Goal: Task Accomplishment & Management: Manage account settings

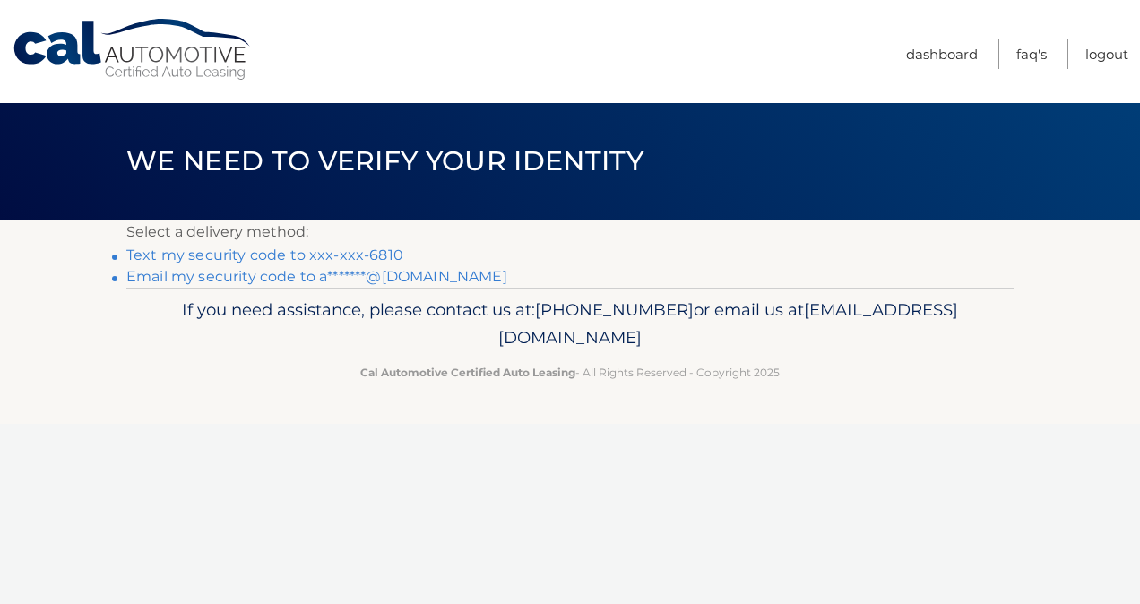
click at [328, 248] on link "Text my security code to xxx-xxx-6810" at bounding box center [264, 254] width 277 height 17
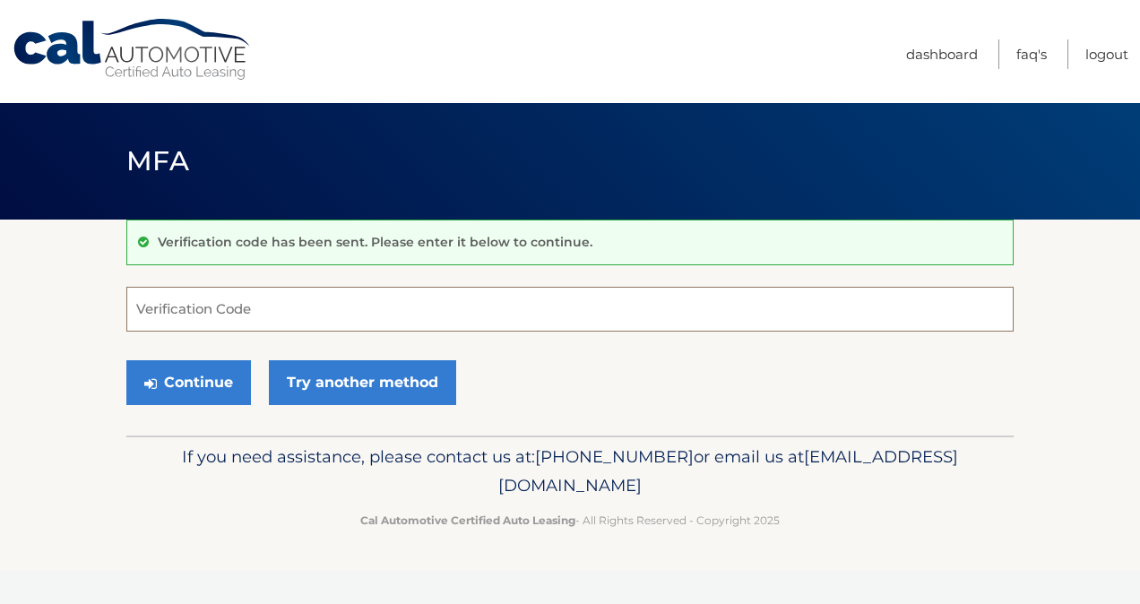
click at [285, 315] on input "Verification Code" at bounding box center [569, 309] width 887 height 45
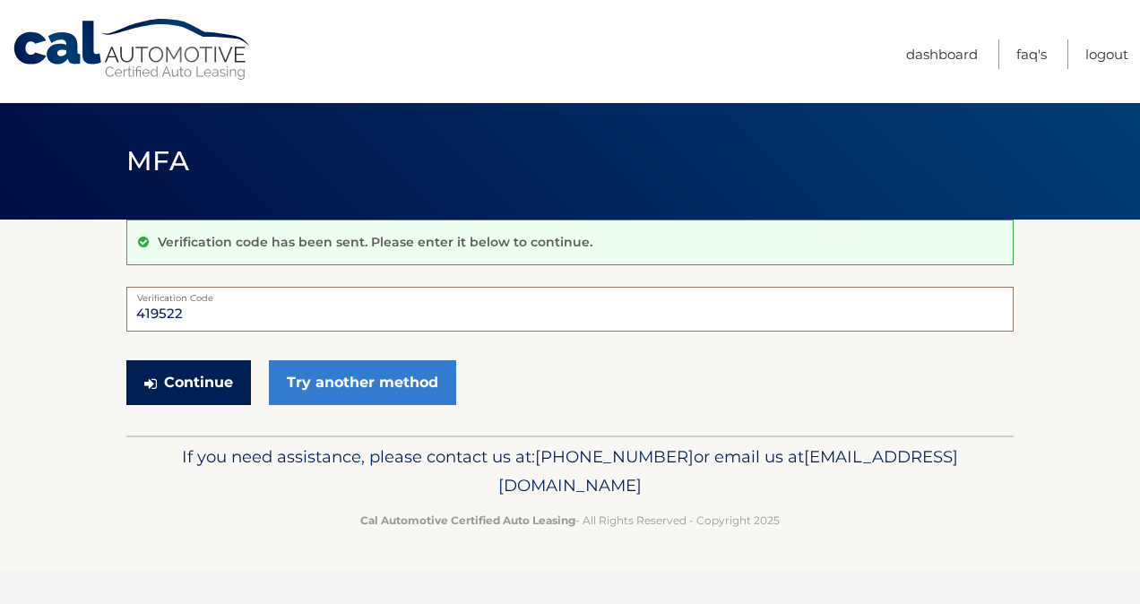
type input "419522"
click at [178, 393] on button "Continue" at bounding box center [188, 382] width 125 height 45
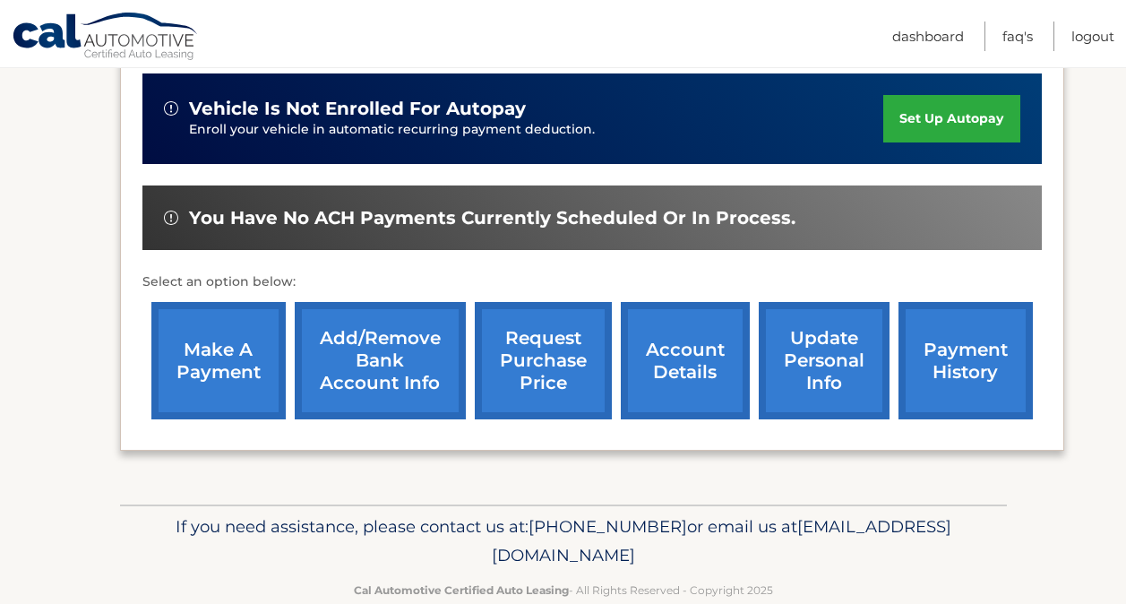
scroll to position [446, 0]
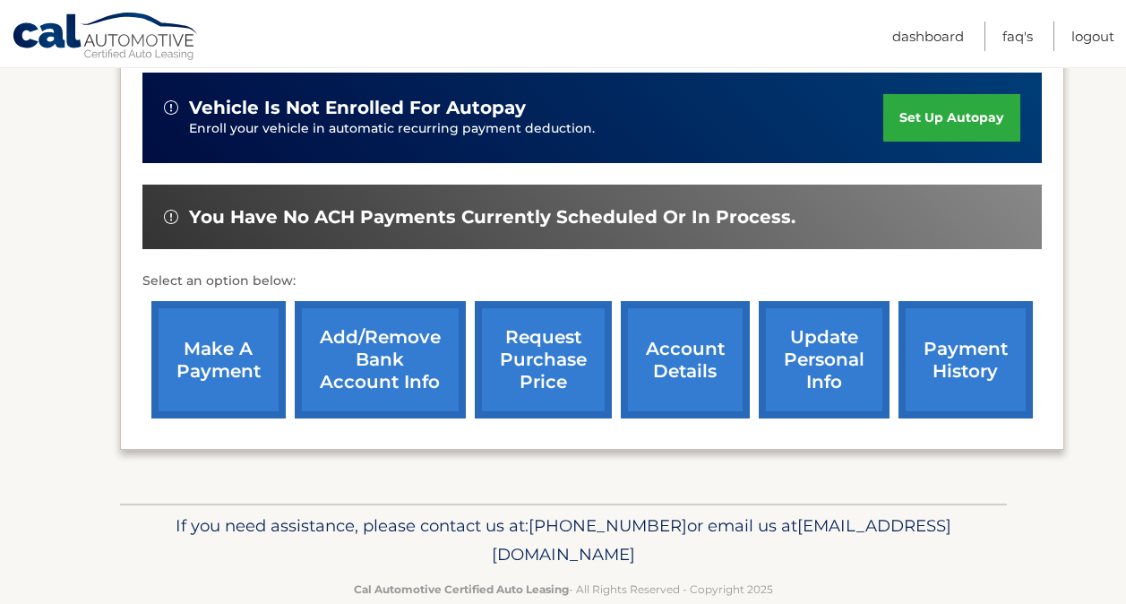
click at [213, 355] on link "make a payment" at bounding box center [218, 359] width 134 height 117
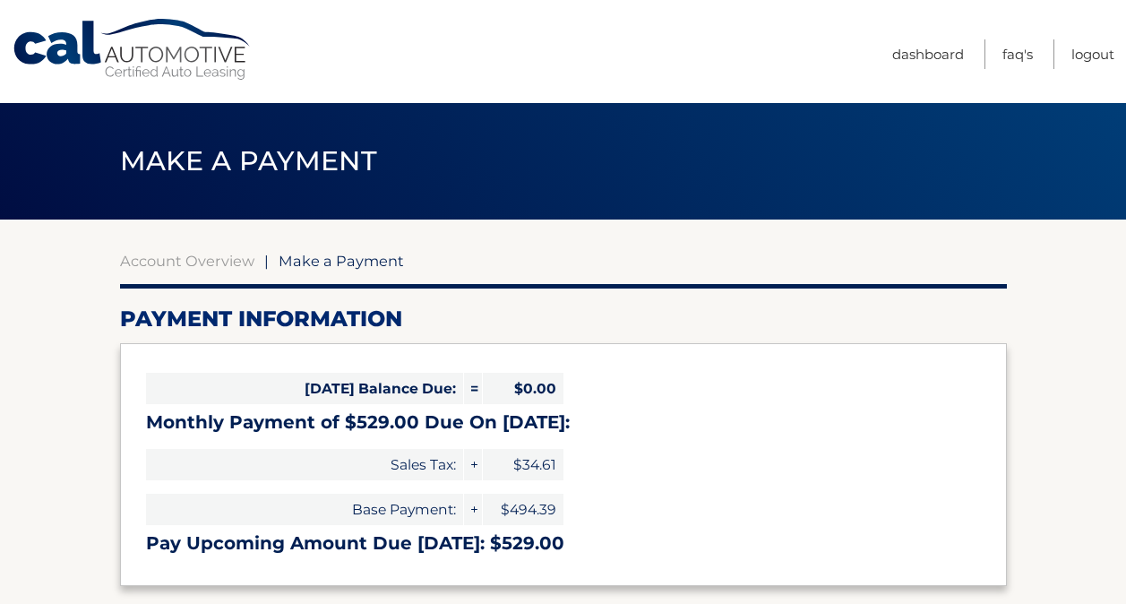
select select "OTg2YTkzM2EtZTNlNi00NjM5LTgwMDUtMmI1YWI3ODJkYTBh"
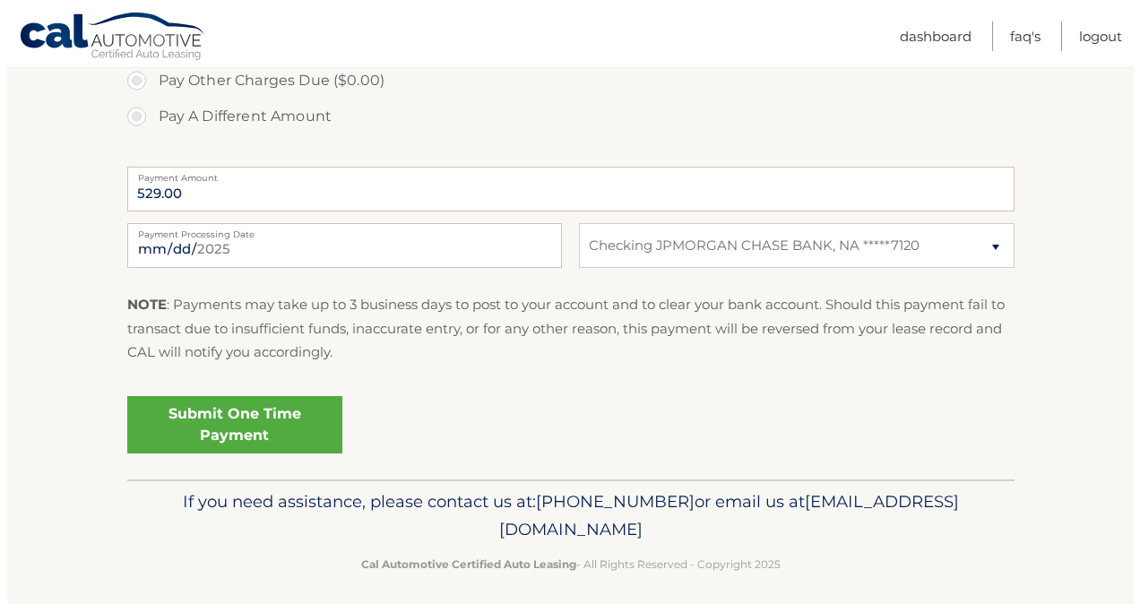
scroll to position [677, 0]
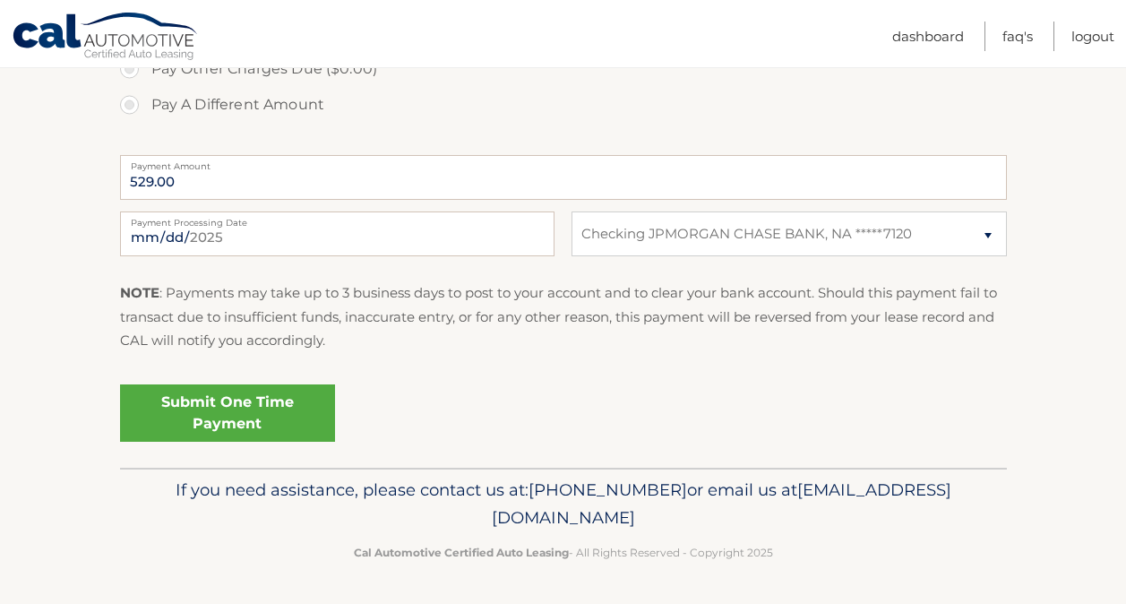
click at [230, 421] on link "Submit One Time Payment" at bounding box center [227, 412] width 215 height 57
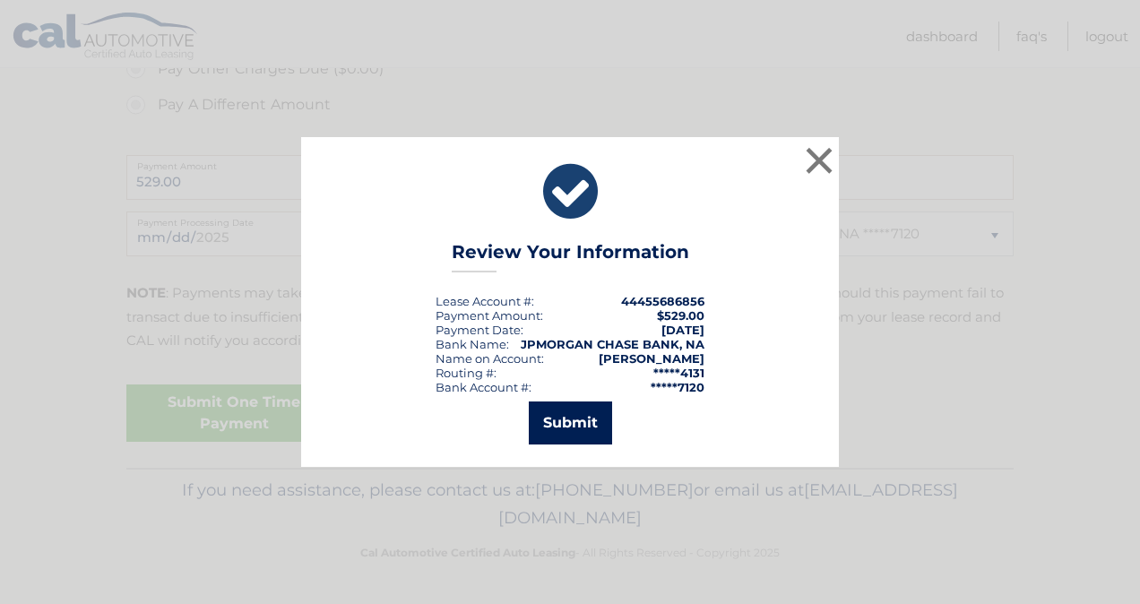
click at [587, 416] on button "Submit" at bounding box center [570, 422] width 83 height 43
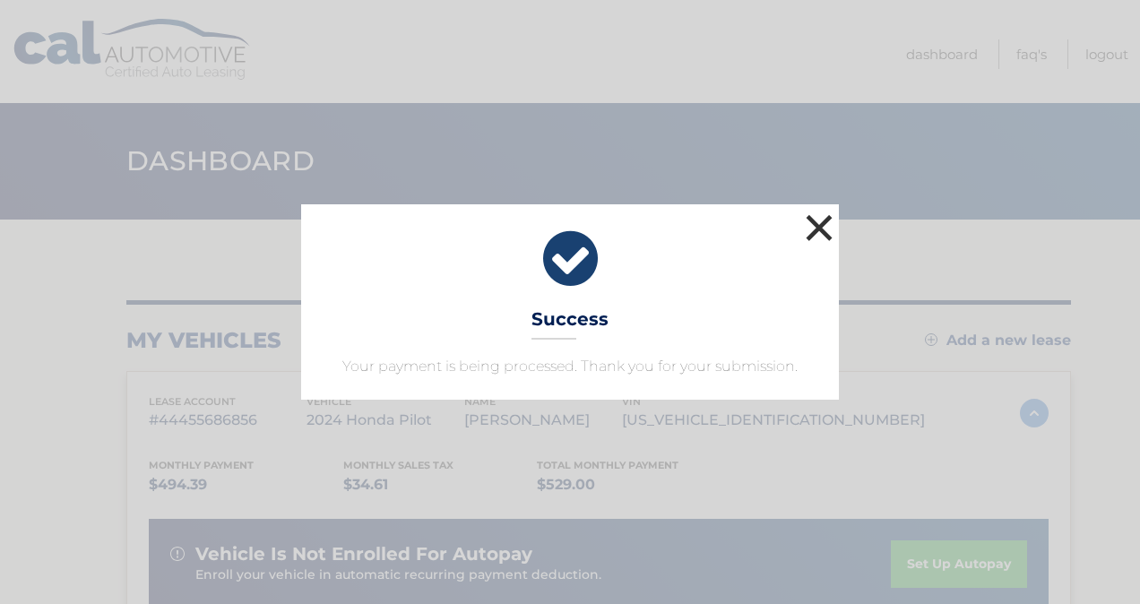
click at [815, 228] on button "×" at bounding box center [819, 228] width 36 height 36
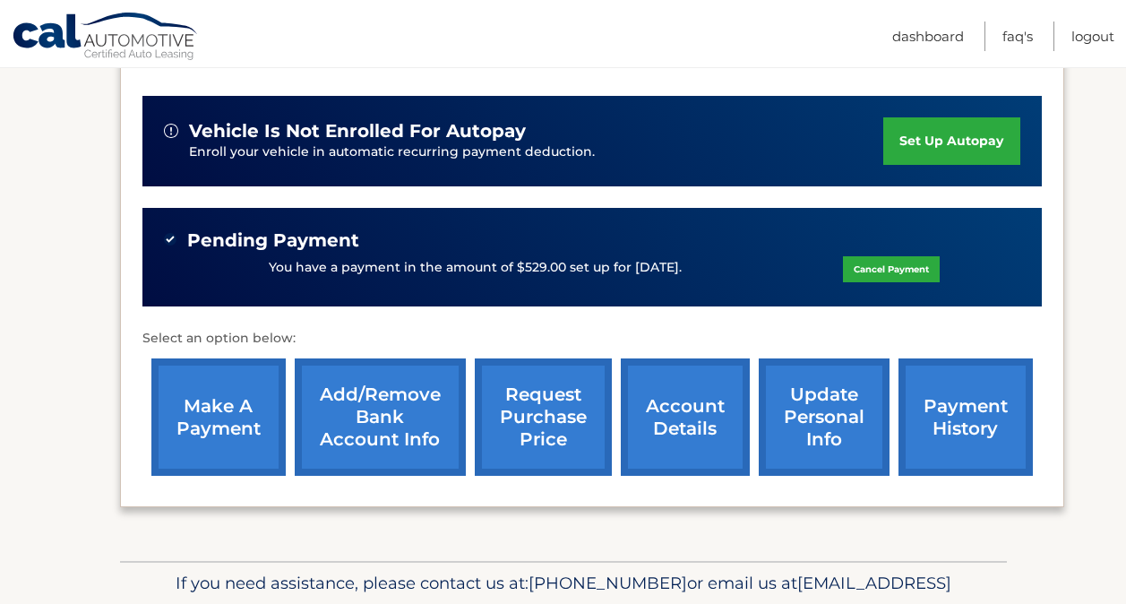
scroll to position [435, 0]
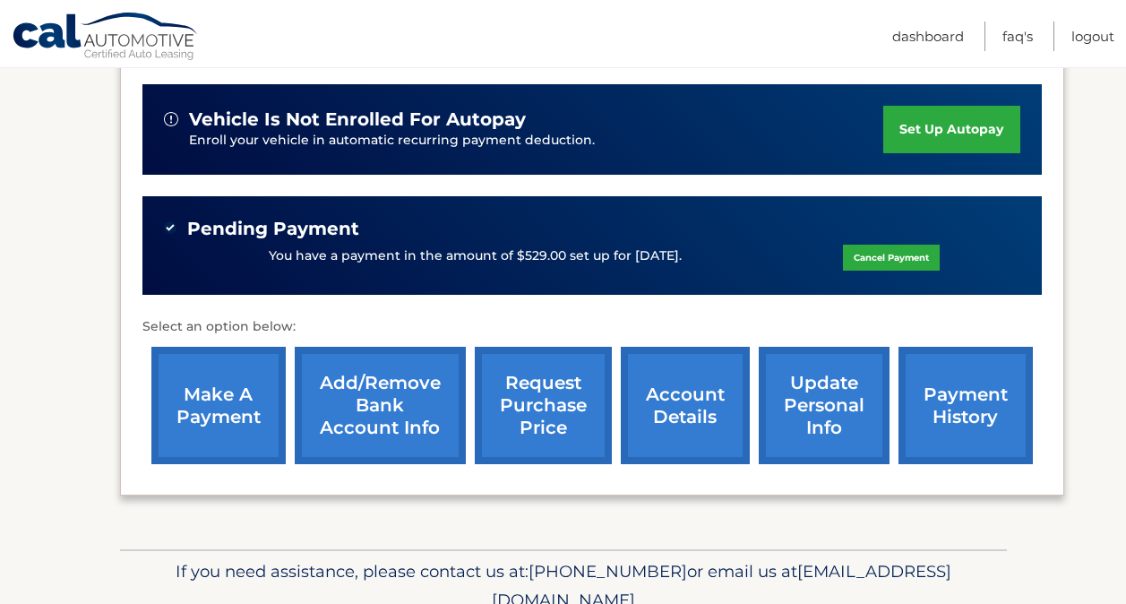
click at [958, 410] on link "payment history" at bounding box center [966, 405] width 134 height 117
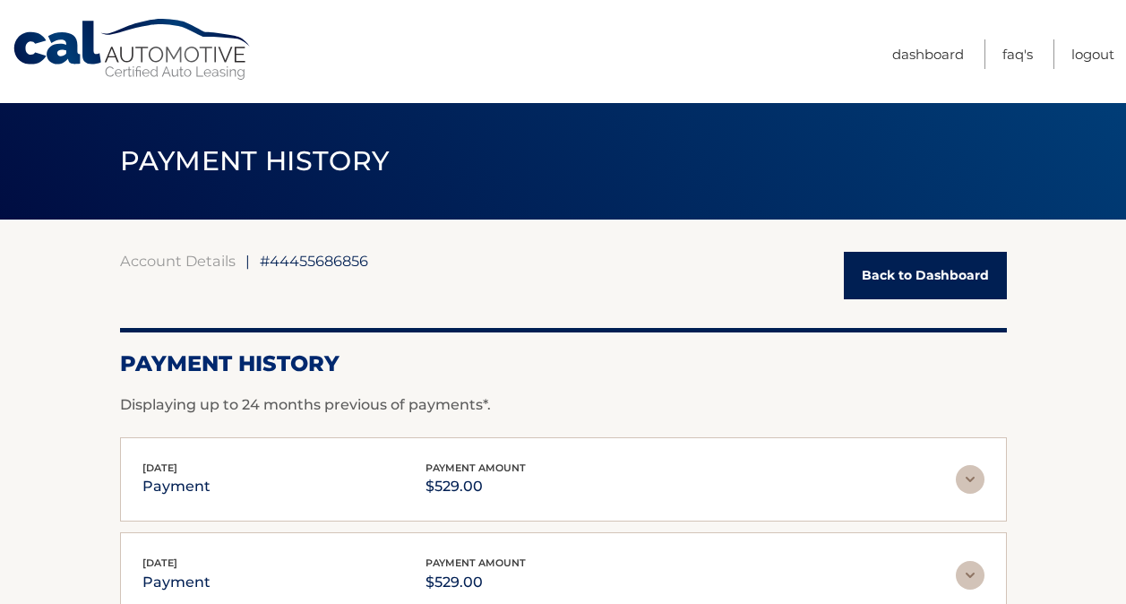
click at [926, 282] on link "Back to Dashboard" at bounding box center [925, 275] width 163 height 47
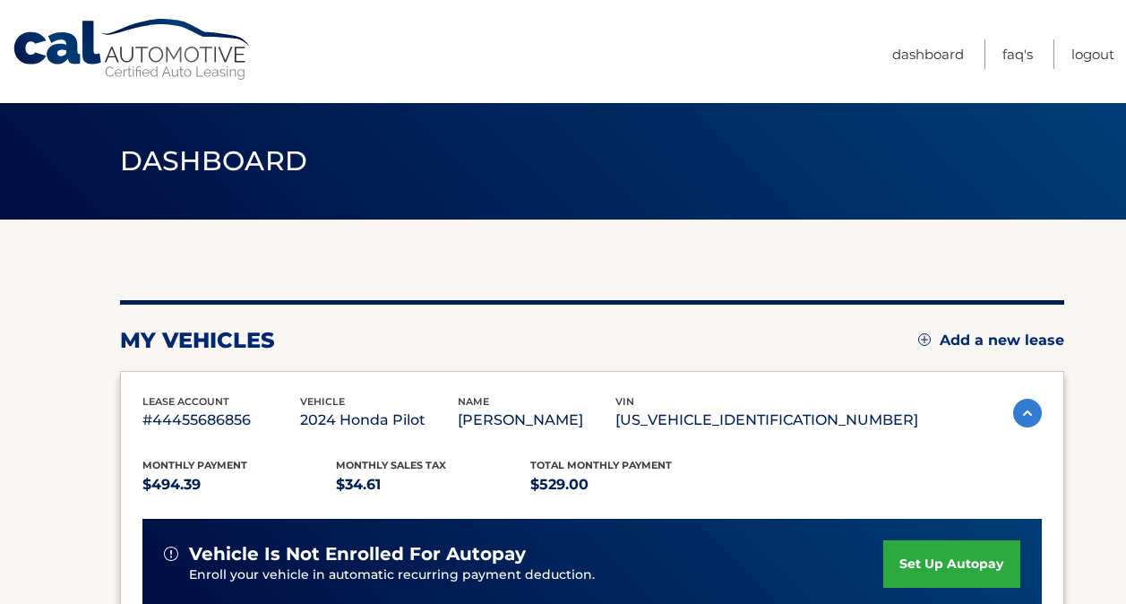
click at [1117, 51] on div "Cal Automotive Menu Dashboard FAQ's Logout" at bounding box center [563, 51] width 1126 height 103
click at [1103, 51] on link "Logout" at bounding box center [1093, 54] width 43 height 30
